Goal: Task Accomplishment & Management: Use online tool/utility

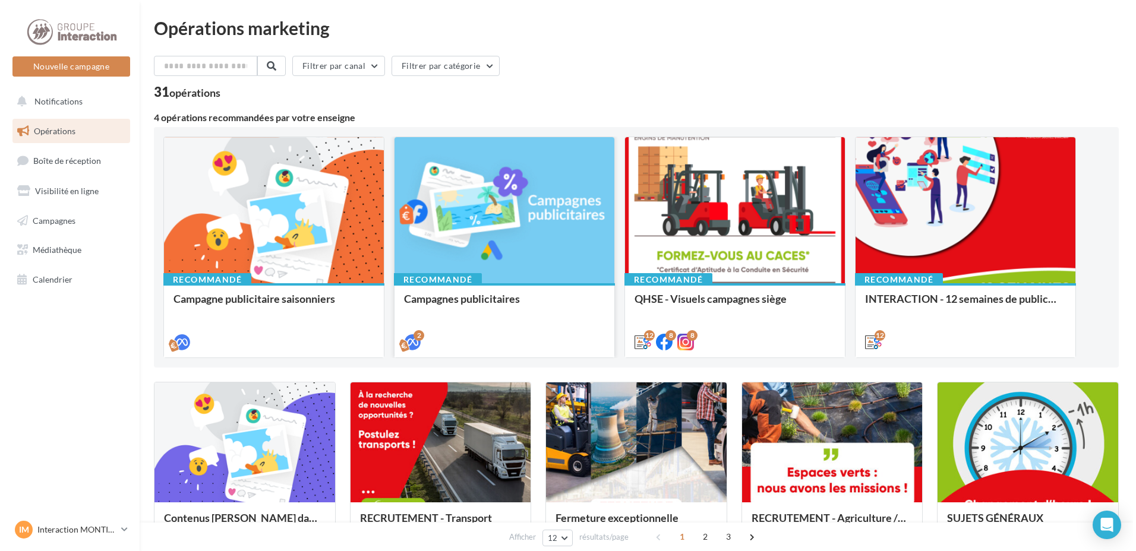
scroll to position [119, 0]
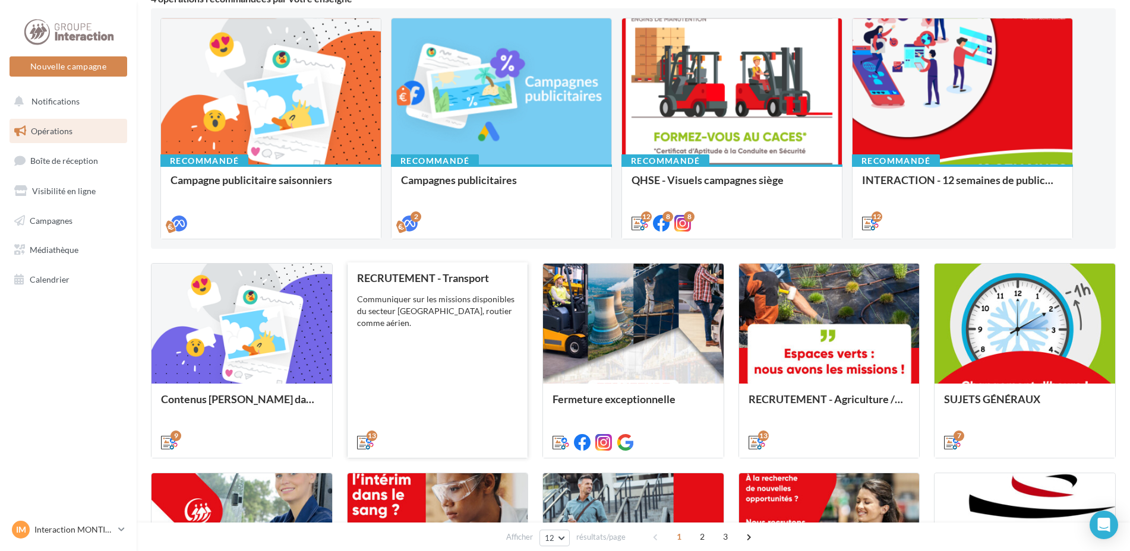
click at [474, 328] on div "RECRUTEMENT - Transport Communiquer sur les missions disponibles du secteur [GE…" at bounding box center [438, 359] width 162 height 175
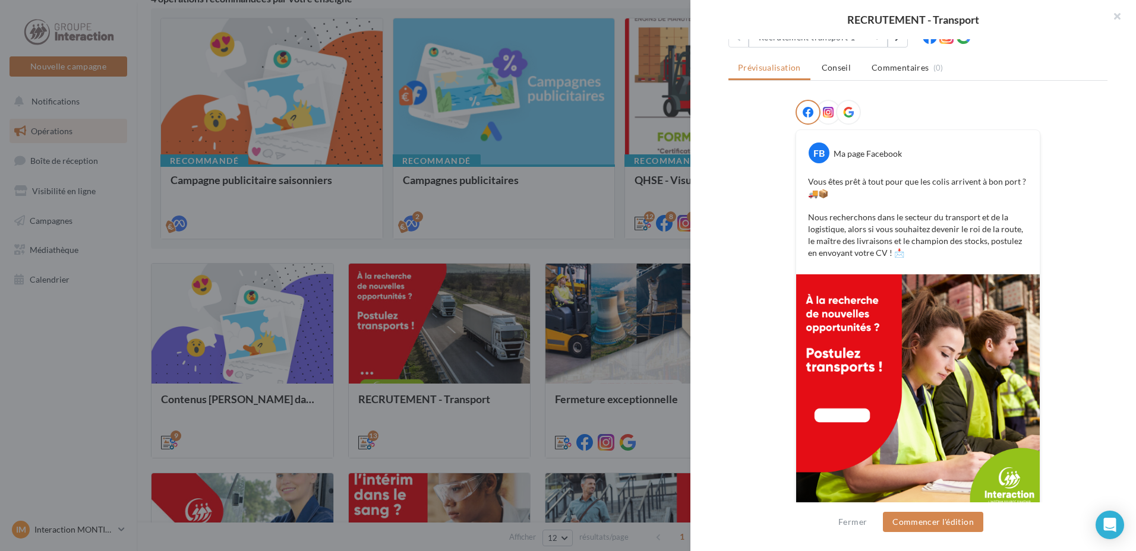
scroll to position [0, 0]
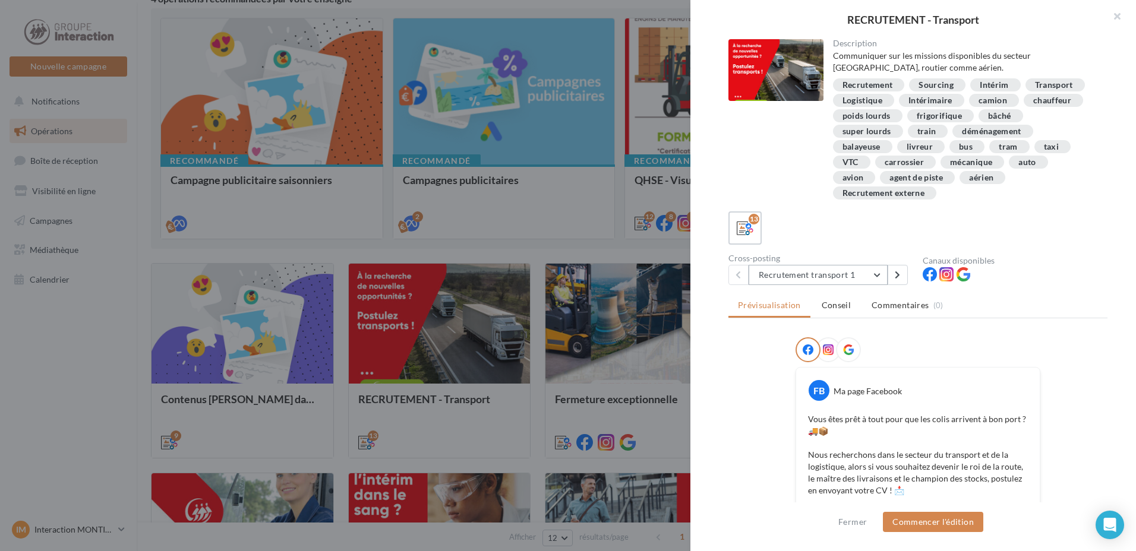
click at [878, 280] on button "Recrutement transport 1" at bounding box center [818, 275] width 139 height 20
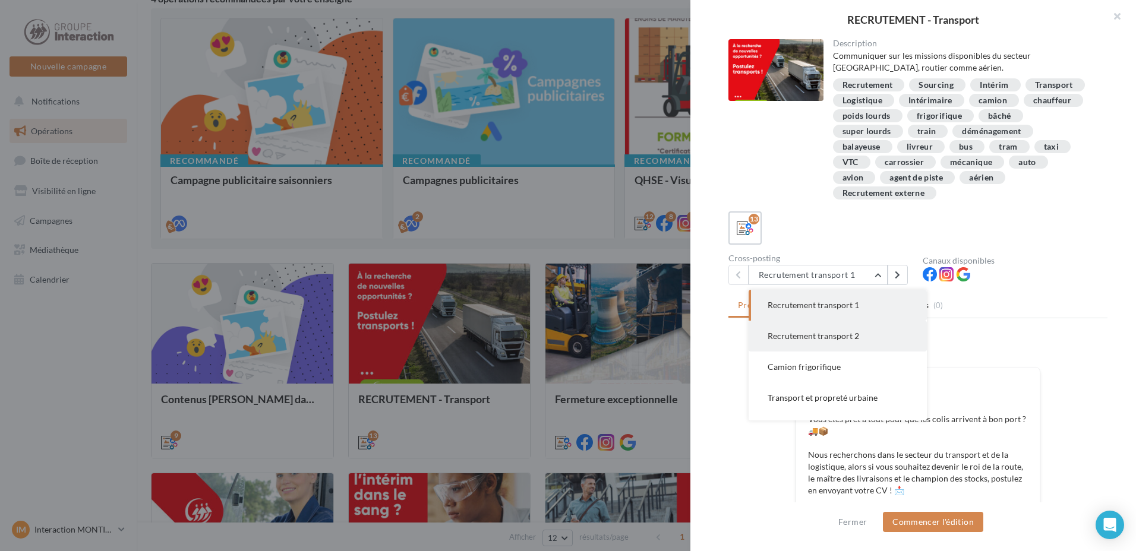
click at [854, 333] on span "Recrutement transport 2" at bounding box center [813, 336] width 91 height 10
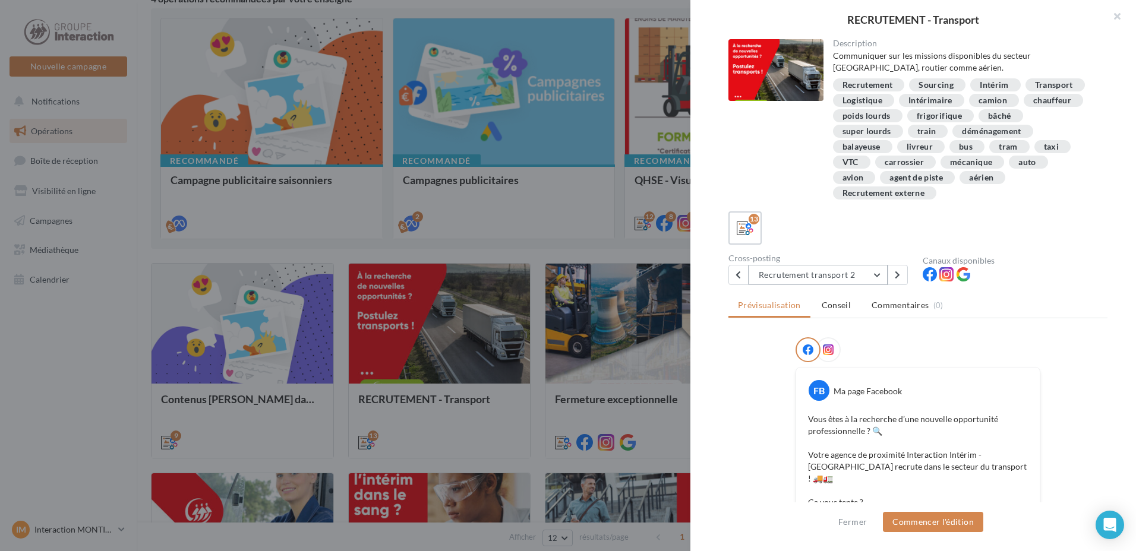
click at [882, 275] on button "Recrutement transport 2" at bounding box center [818, 275] width 139 height 20
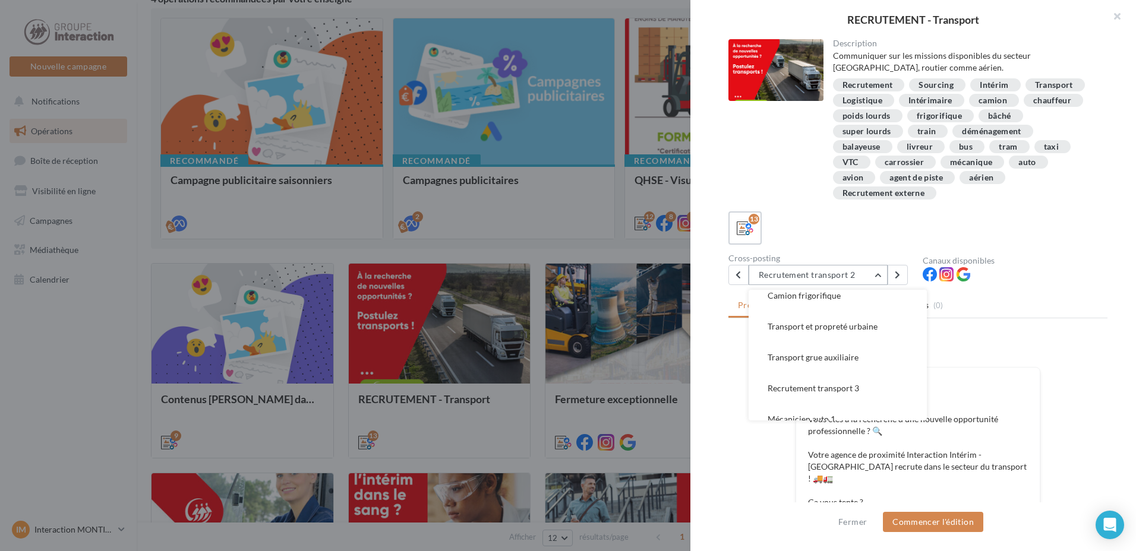
scroll to position [95, 0]
click at [850, 352] on button "Recrutement transport 3" at bounding box center [838, 364] width 178 height 31
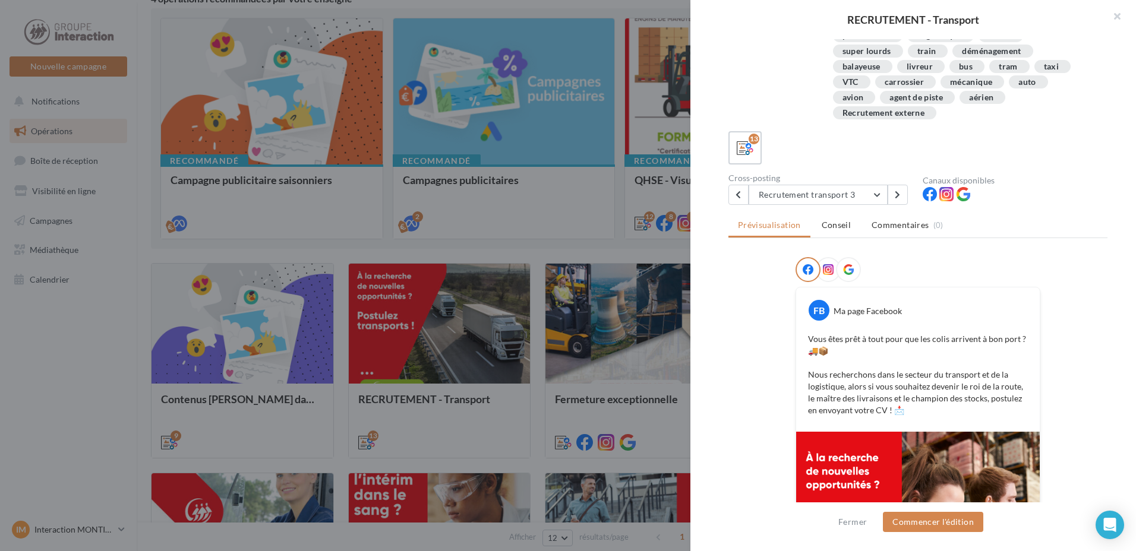
scroll to position [21, 0]
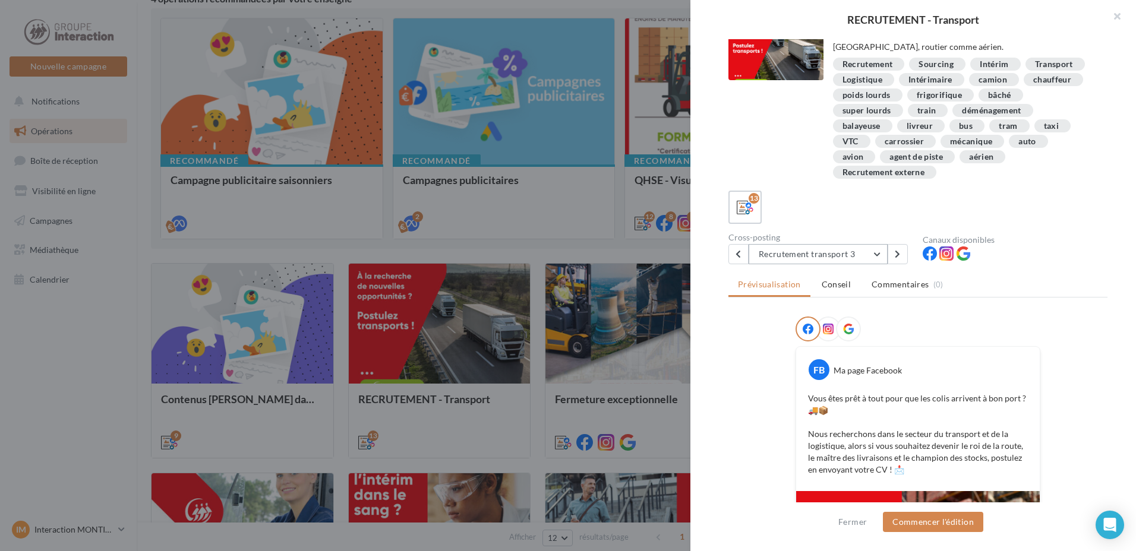
click at [878, 256] on button "Recrutement transport 3" at bounding box center [818, 254] width 139 height 20
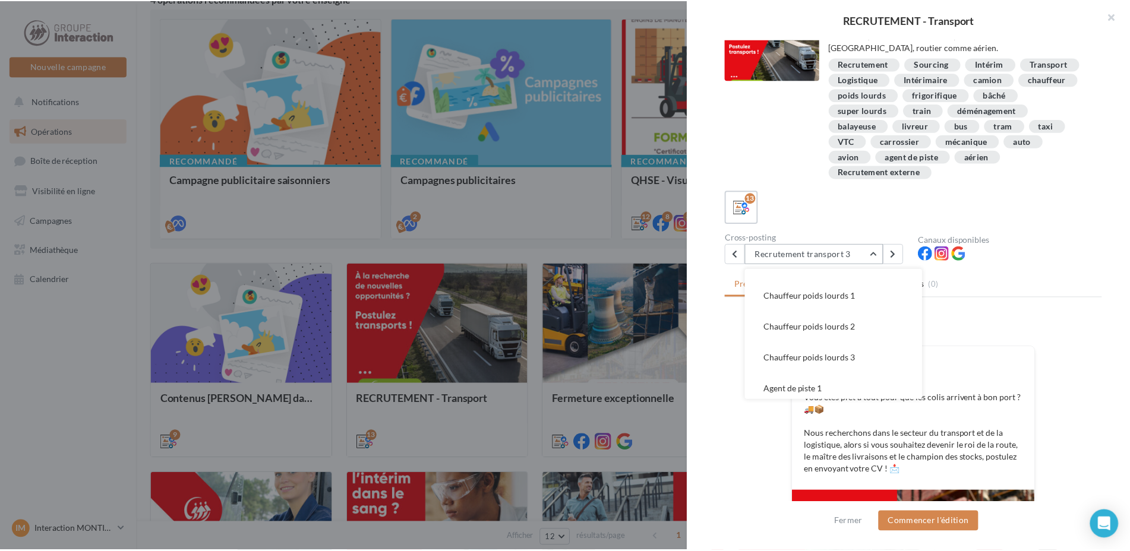
scroll to position [271, 0]
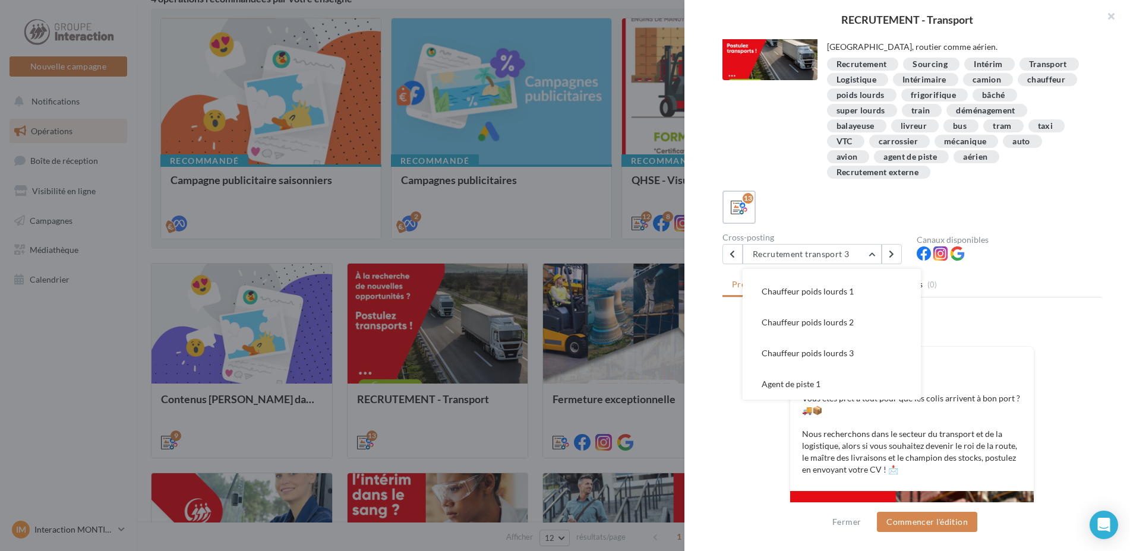
click at [501, 238] on div at bounding box center [565, 275] width 1130 height 551
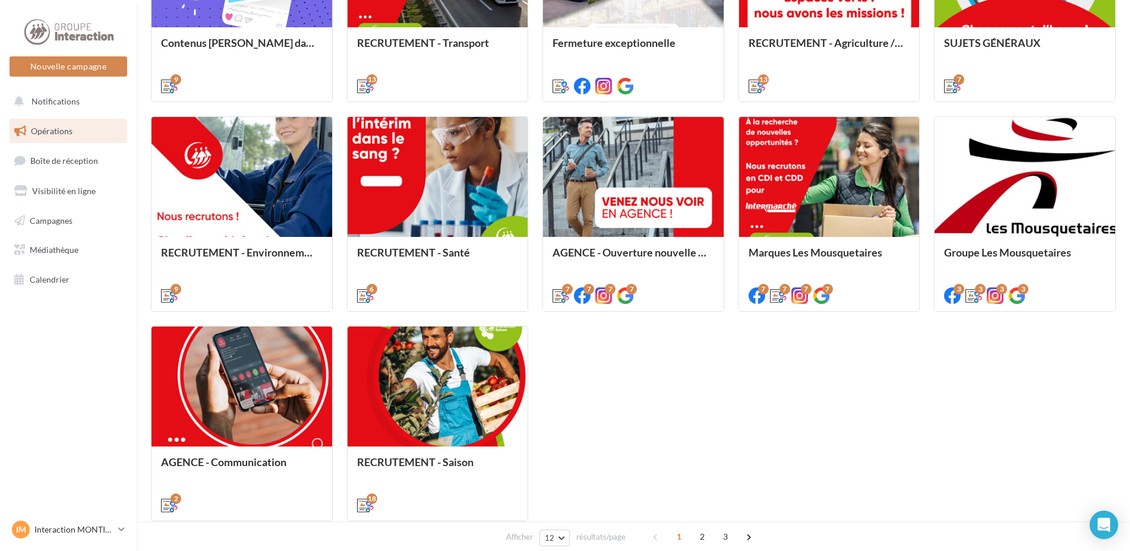
scroll to position [544, 0]
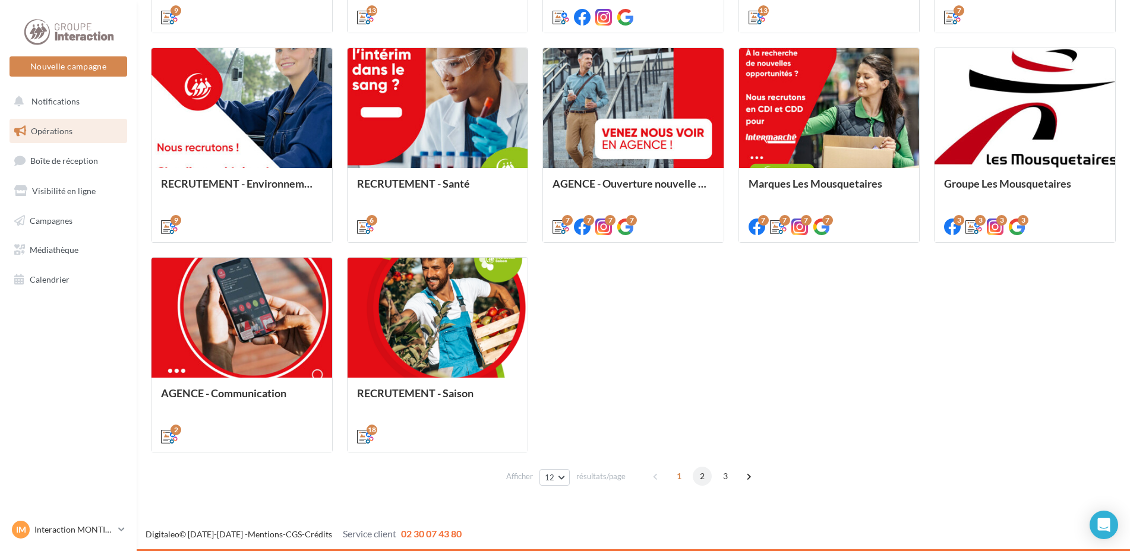
click at [701, 481] on span "2" at bounding box center [702, 476] width 19 height 19
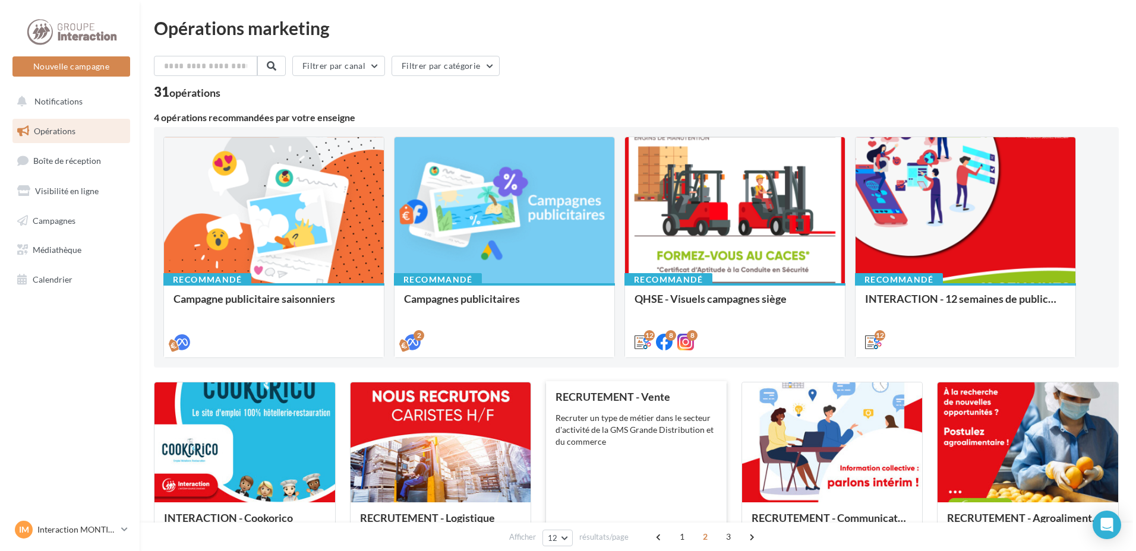
scroll to position [119, 0]
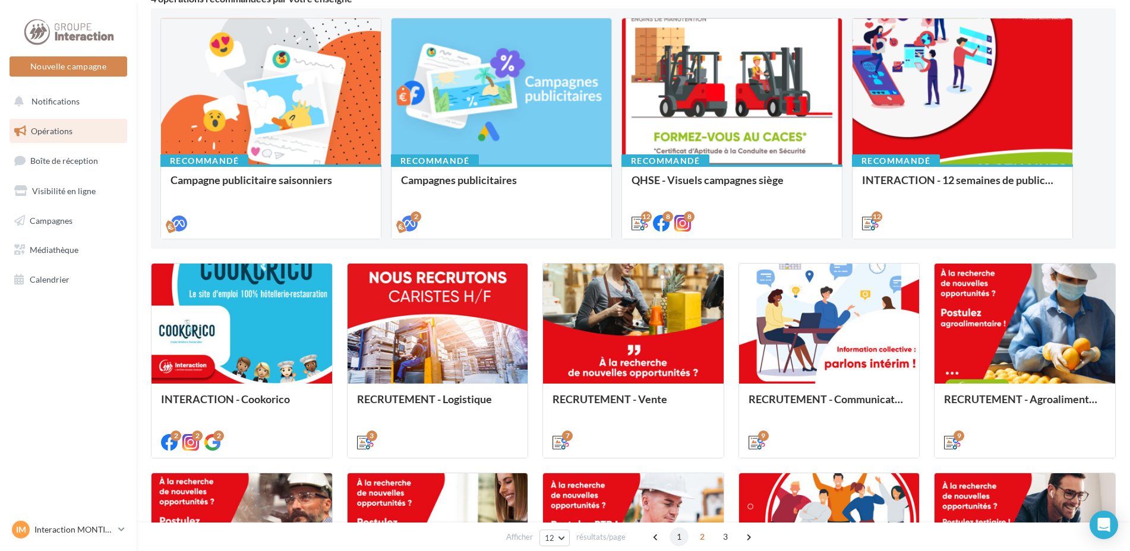
click at [676, 538] on span "1" at bounding box center [679, 537] width 19 height 19
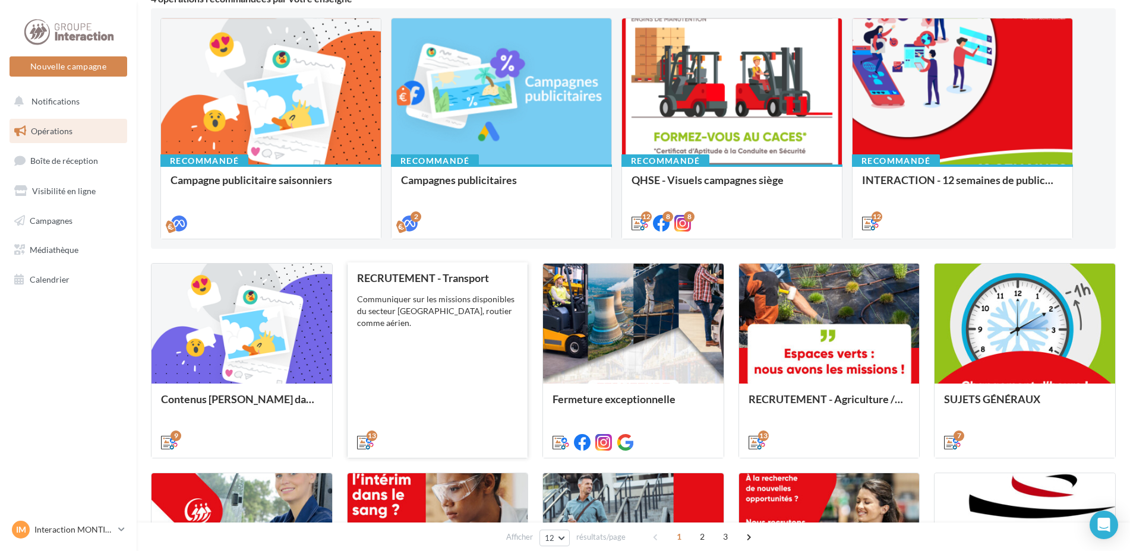
click at [456, 346] on div "RECRUTEMENT - Transport Communiquer sur les missions disponibles du secteur [GE…" at bounding box center [438, 359] width 162 height 175
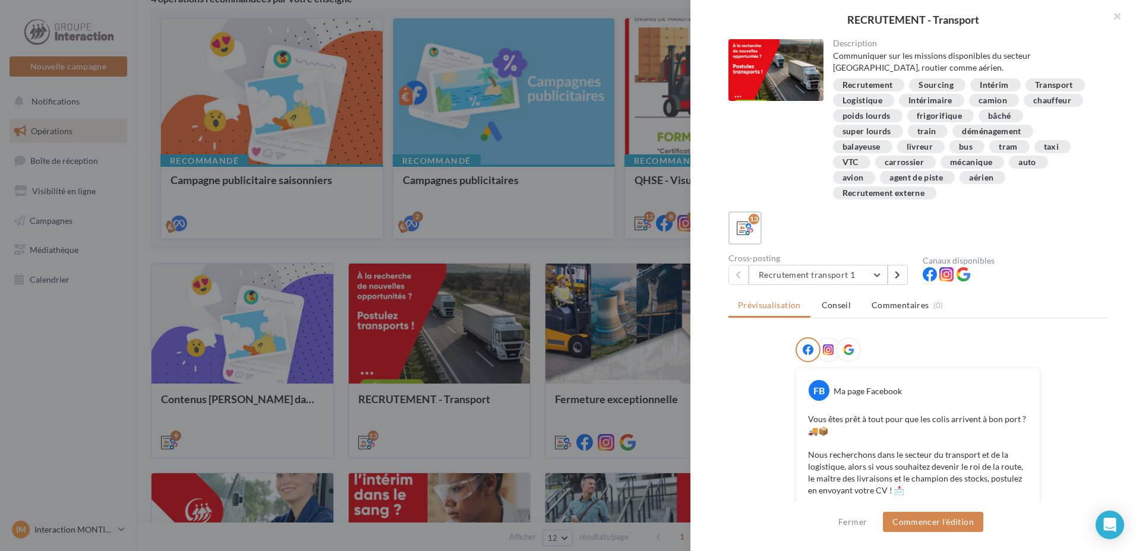
scroll to position [238, 0]
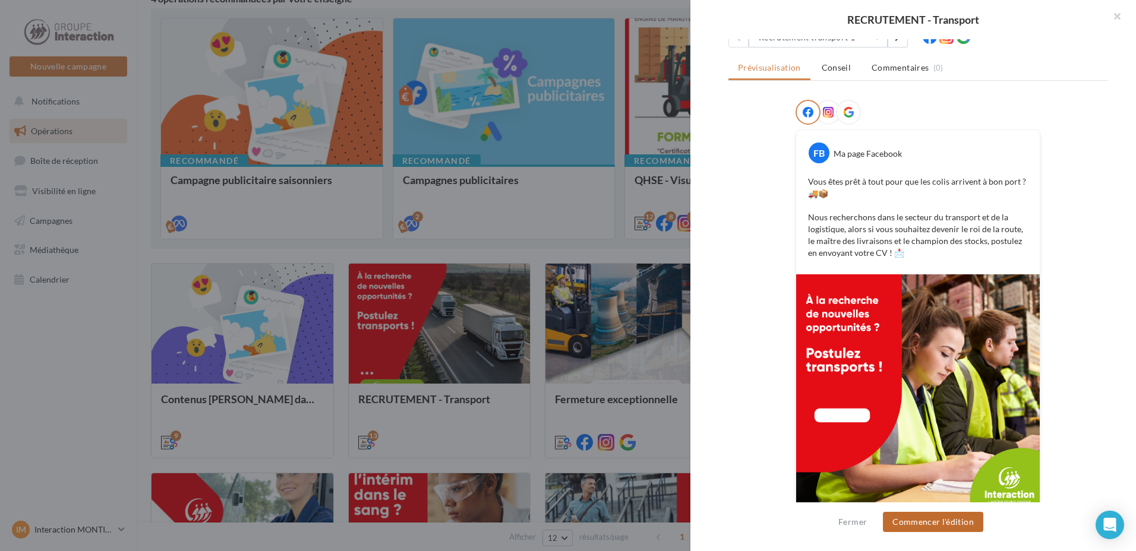
click at [952, 526] on button "Commencer l'édition" at bounding box center [933, 522] width 100 height 20
